Goal: Browse casually

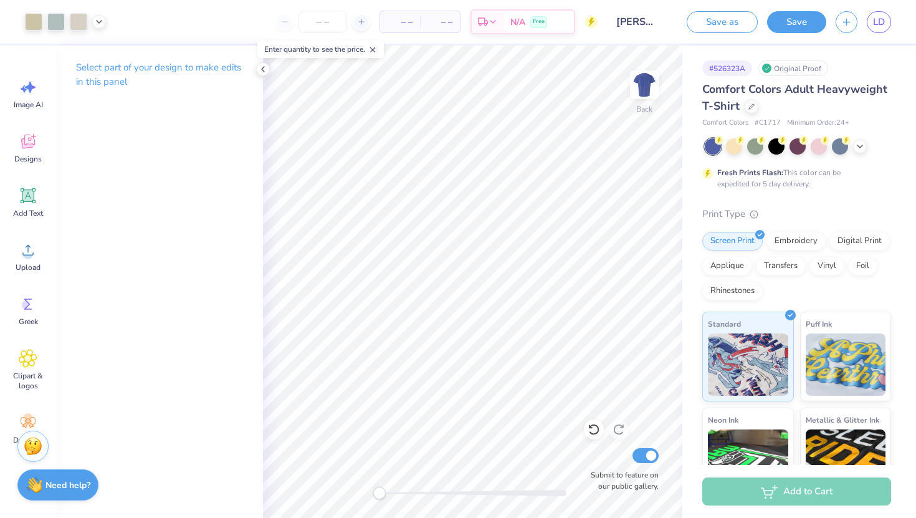
click at [857, 138] on div at bounding box center [798, 146] width 186 height 16
click at [856, 148] on icon at bounding box center [860, 145] width 10 height 10
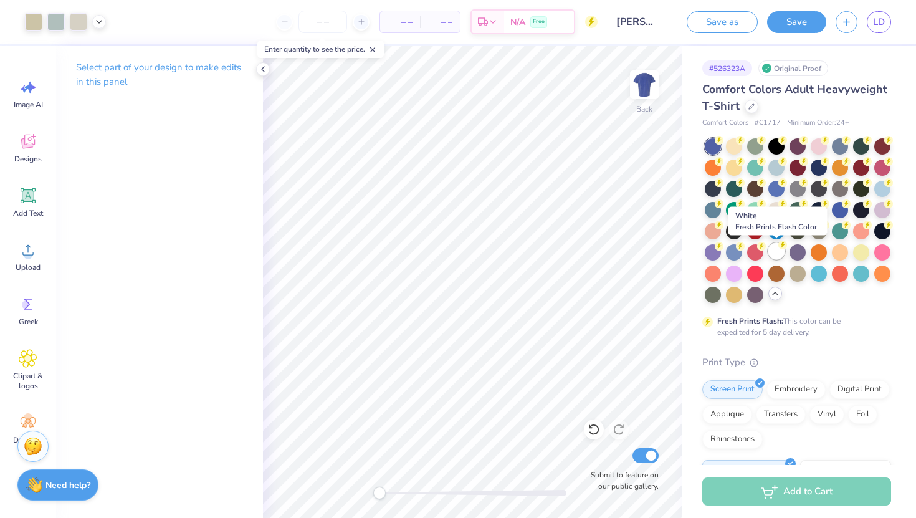
click at [775, 249] on div at bounding box center [776, 251] width 16 height 16
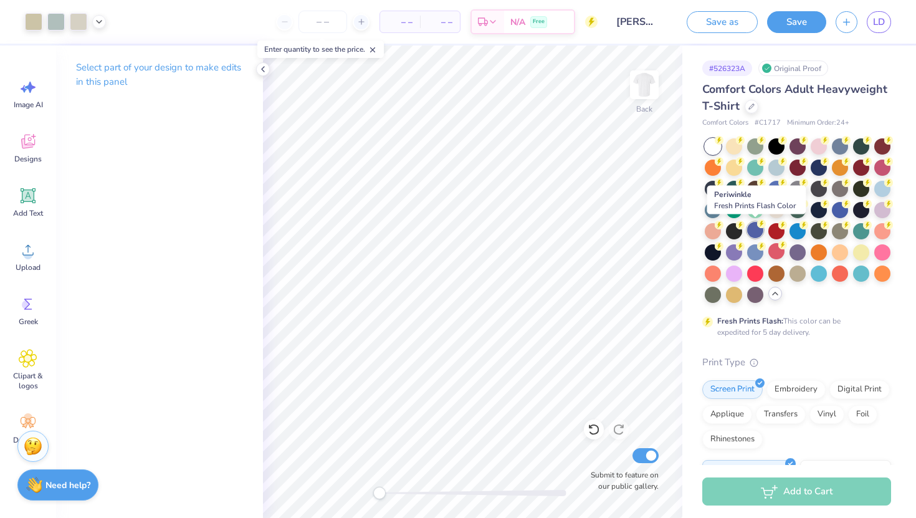
click at [756, 231] on div at bounding box center [755, 230] width 16 height 16
